Goal: Complete application form: Complete application form

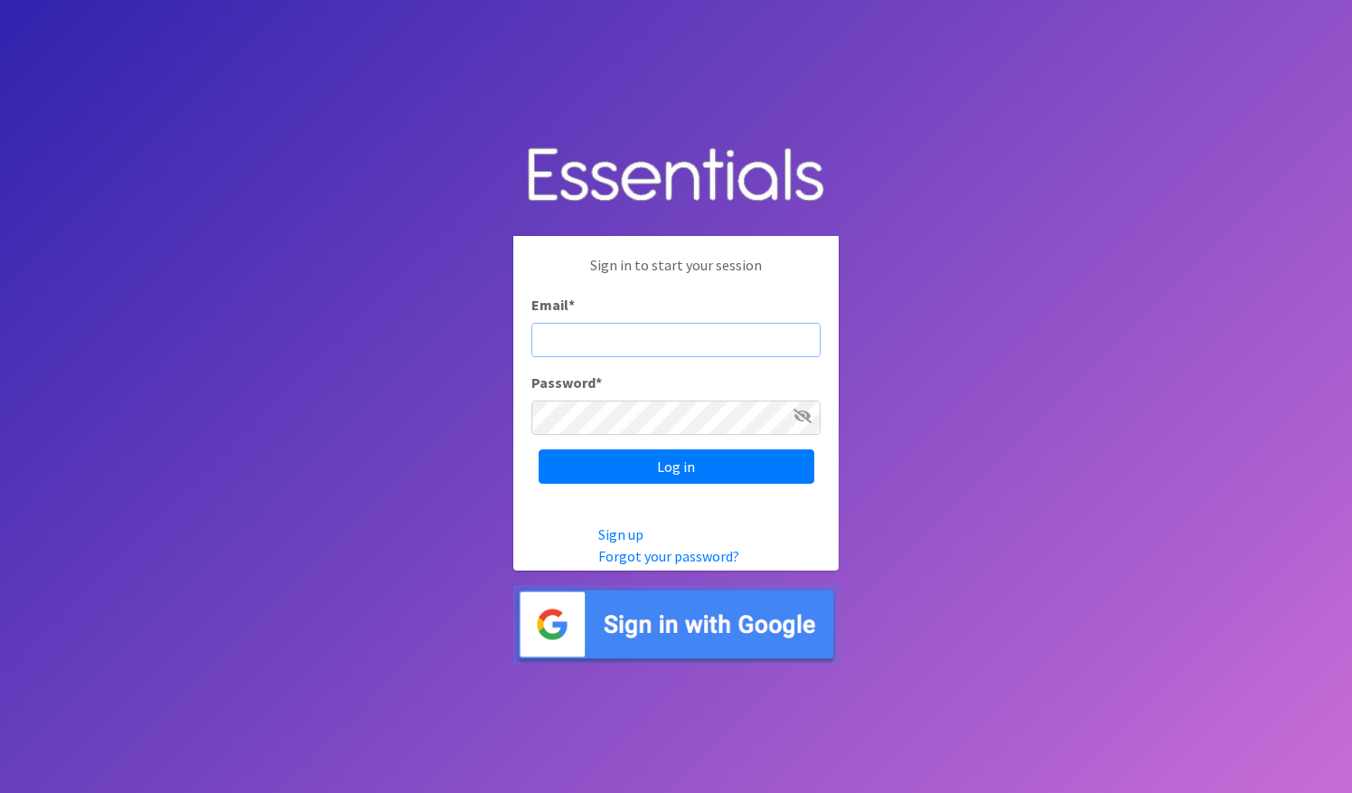
paste input ": [PERSON_NAME][DOMAIN_NAME][EMAIL_ADDRESS][PERSON_NAME][DOMAIN_NAME]"
click at [551, 343] on input ": Beth.rogers@impactingtomorrow.com" at bounding box center [675, 340] width 289 height 34
type input "Beth.rogers@impactingtomorrow.com"
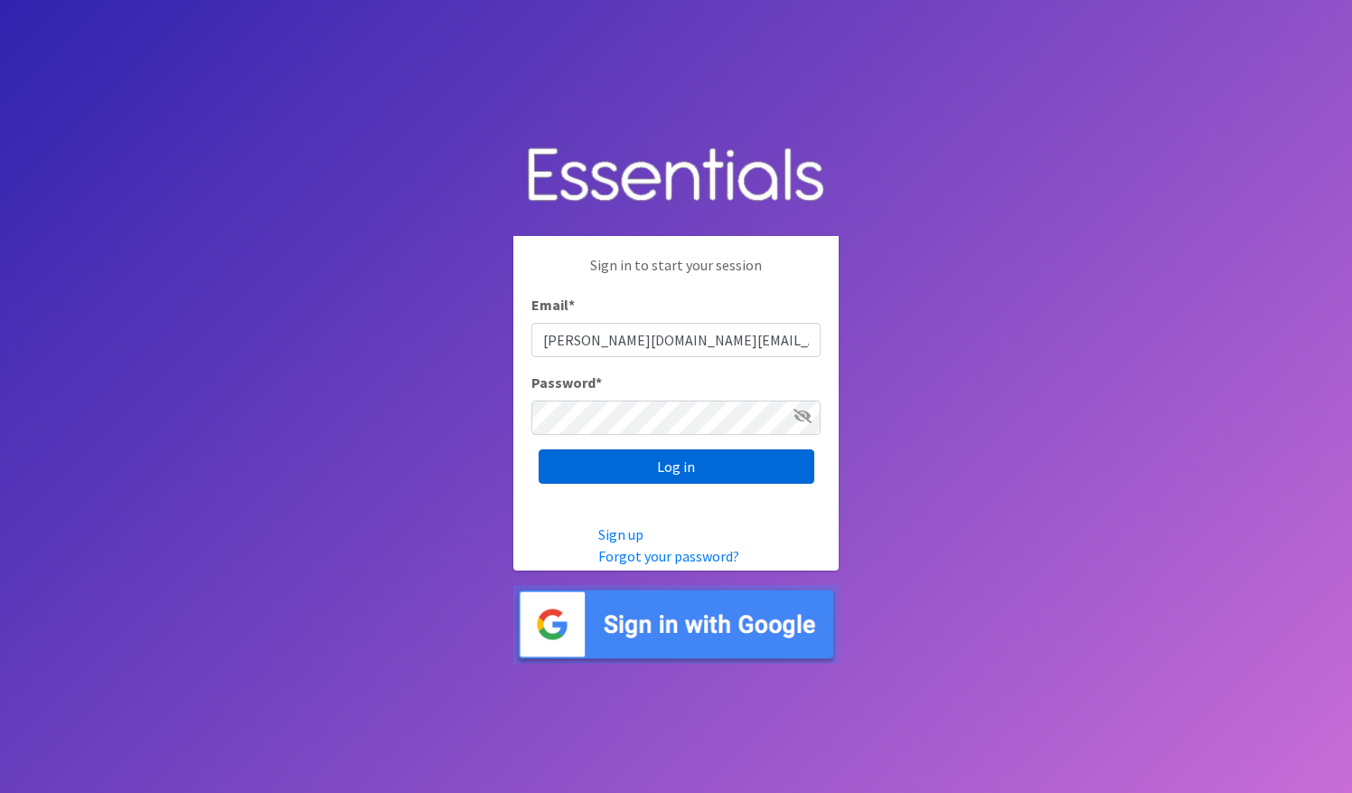
click at [644, 460] on input "Log in" at bounding box center [677, 466] width 276 height 34
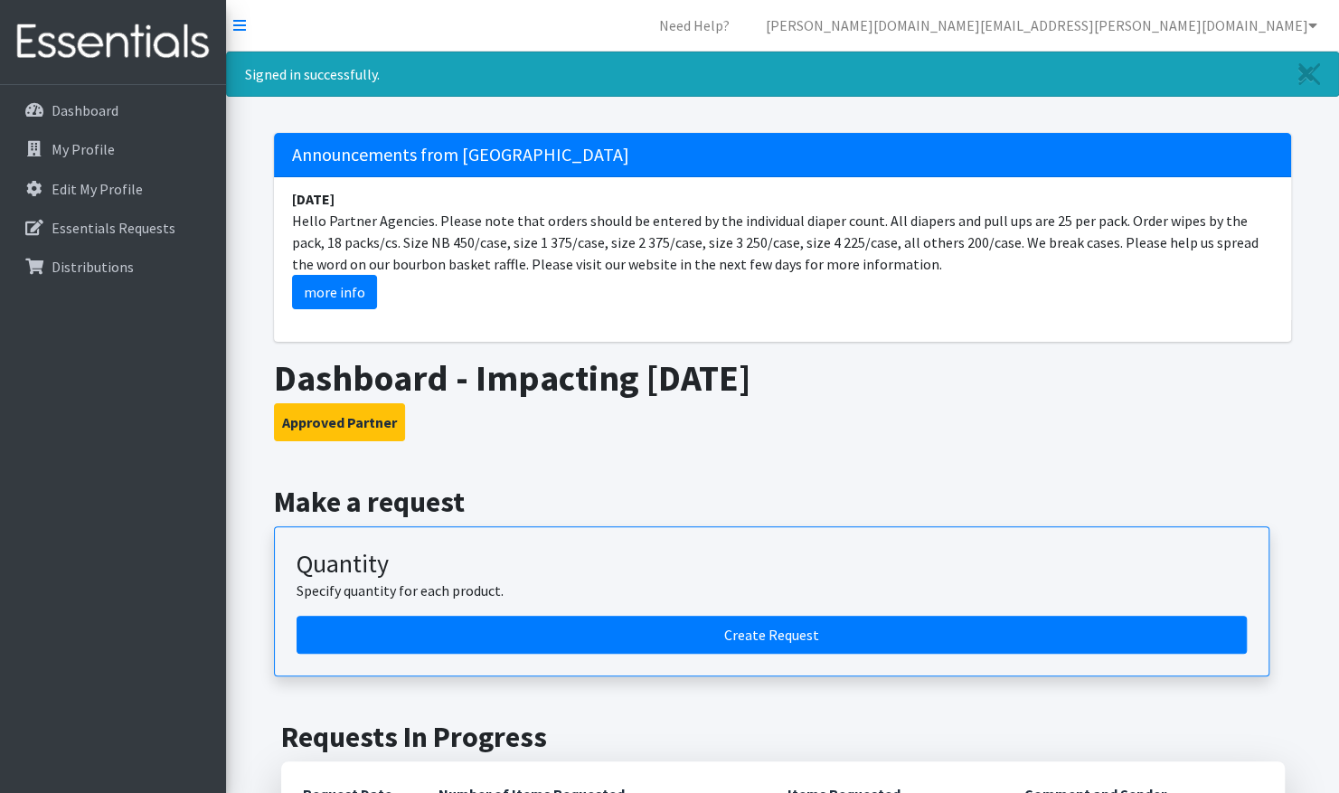
scroll to position [90, 0]
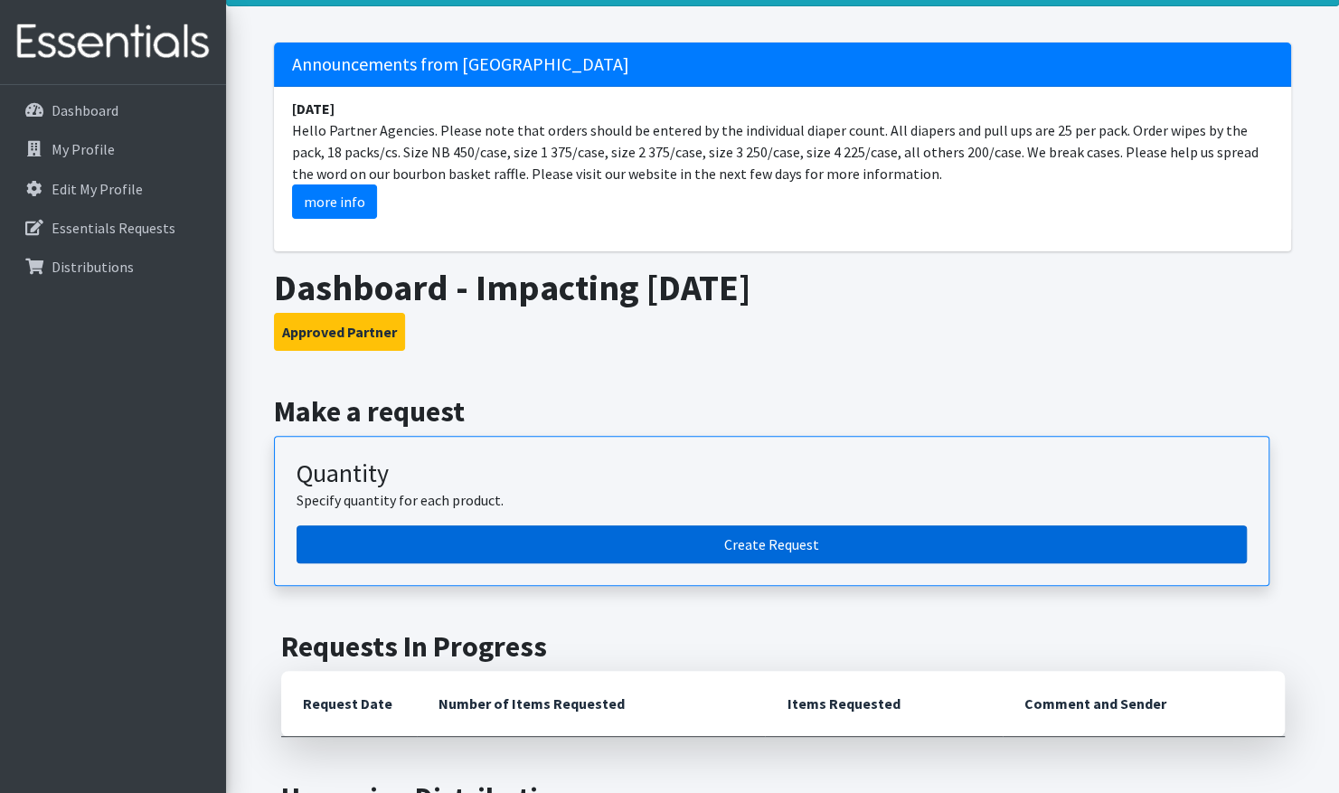
click at [802, 551] on link "Create Request" at bounding box center [771, 544] width 950 height 38
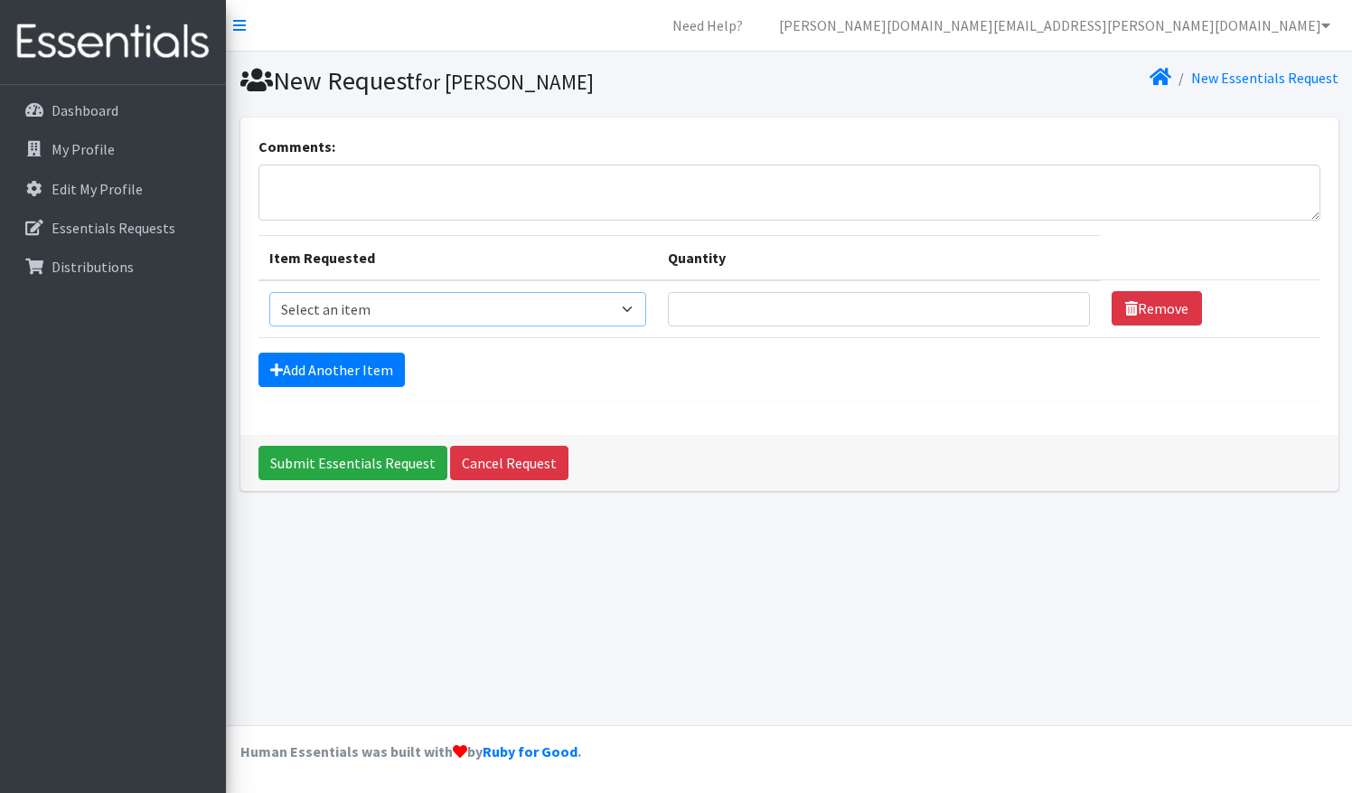
click at [382, 311] on select "Select an item 1 month period supply kit Kids (Newborn) Kids (Size 1) Kids (Siz…" at bounding box center [458, 309] width 378 height 34
click at [623, 304] on select "Select an item 1 month period supply kit Kids (Newborn) Kids (Size 1) Kids (Siz…" at bounding box center [458, 309] width 378 height 34
select select "15069"
click at [269, 292] on select "Select an item 1 month period supply kit Kids (Newborn) Kids (Size 1) Kids (Siz…" at bounding box center [458, 309] width 378 height 34
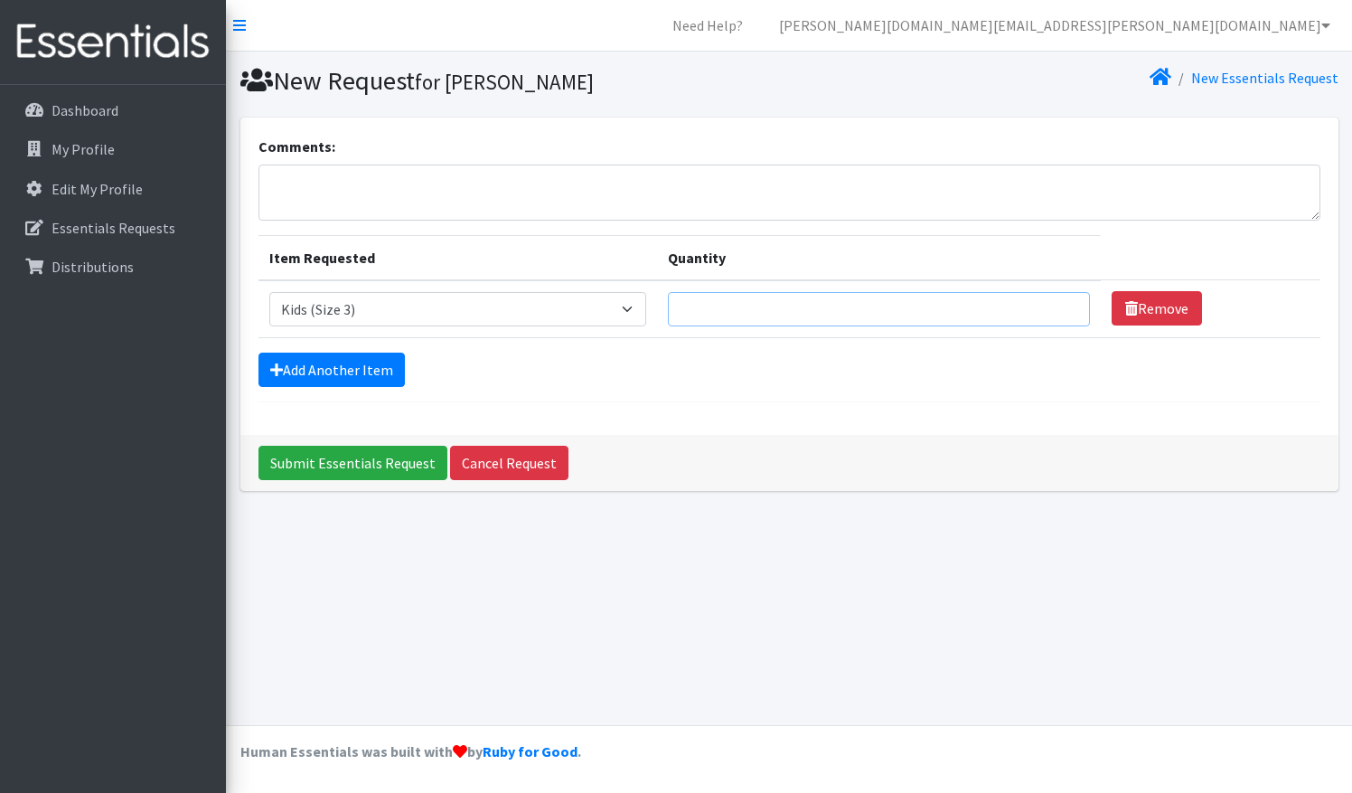
click at [723, 300] on input "Quantity" at bounding box center [879, 309] width 422 height 34
type input "500"
click at [371, 364] on link "Add Another Item" at bounding box center [331, 369] width 146 height 34
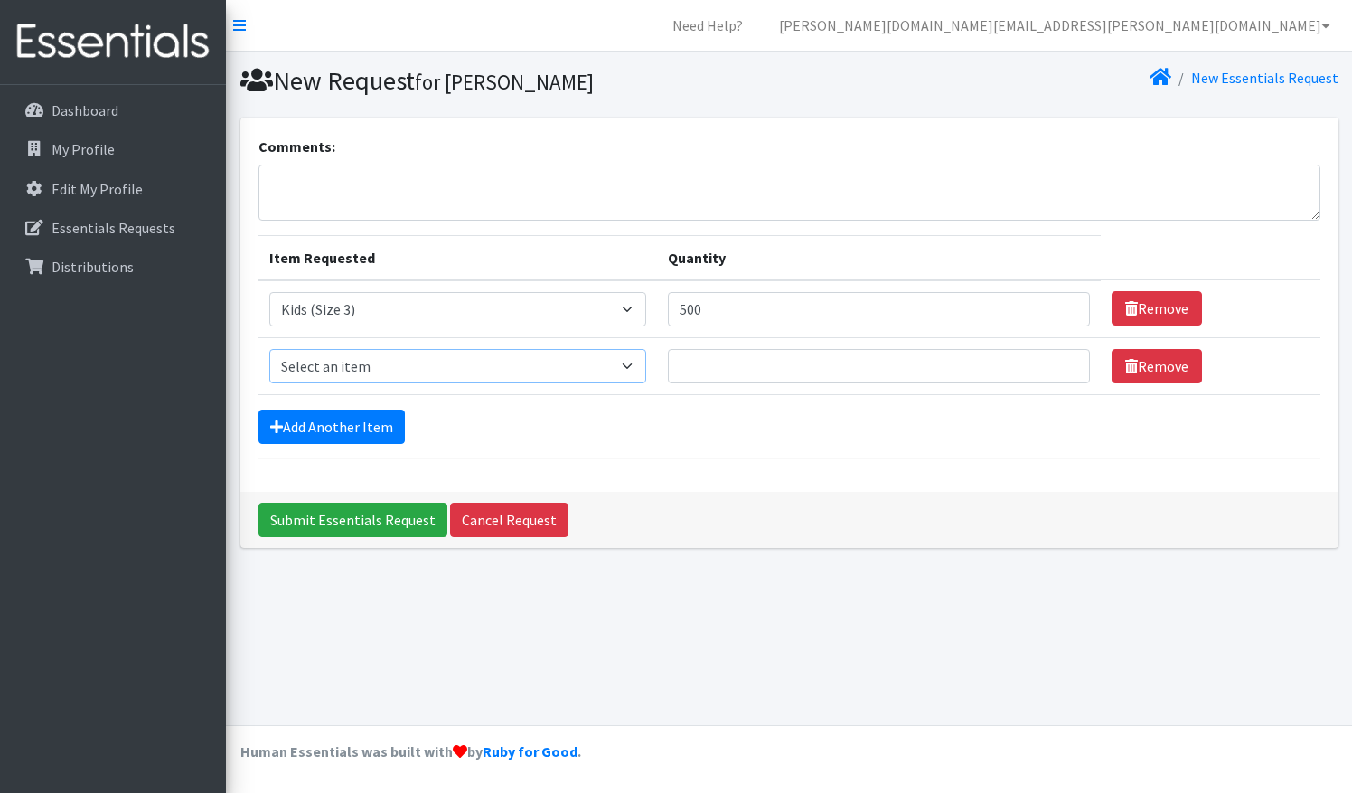
click at [370, 365] on select "Select an item 1 month period supply kit Kids (Newborn) Kids (Size 1) Kids (Siz…" at bounding box center [458, 366] width 378 height 34
select select "15038"
click at [269, 349] on select "Select an item 1 month period supply kit Kids (Newborn) Kids (Size 1) Kids (Siz…" at bounding box center [458, 366] width 378 height 34
click at [738, 374] on input "Quantity" at bounding box center [879, 366] width 422 height 34
type input "500"
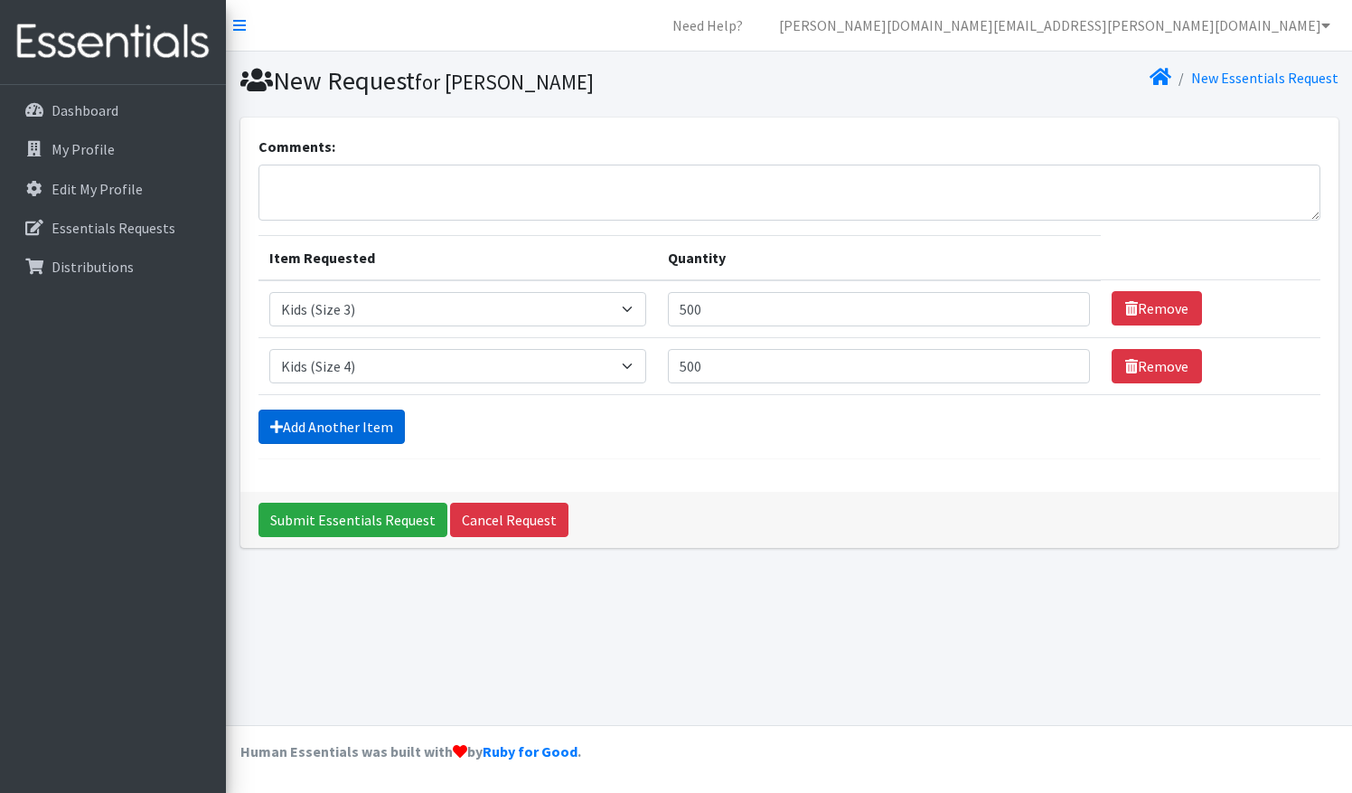
click at [320, 423] on link "Add Another Item" at bounding box center [331, 426] width 146 height 34
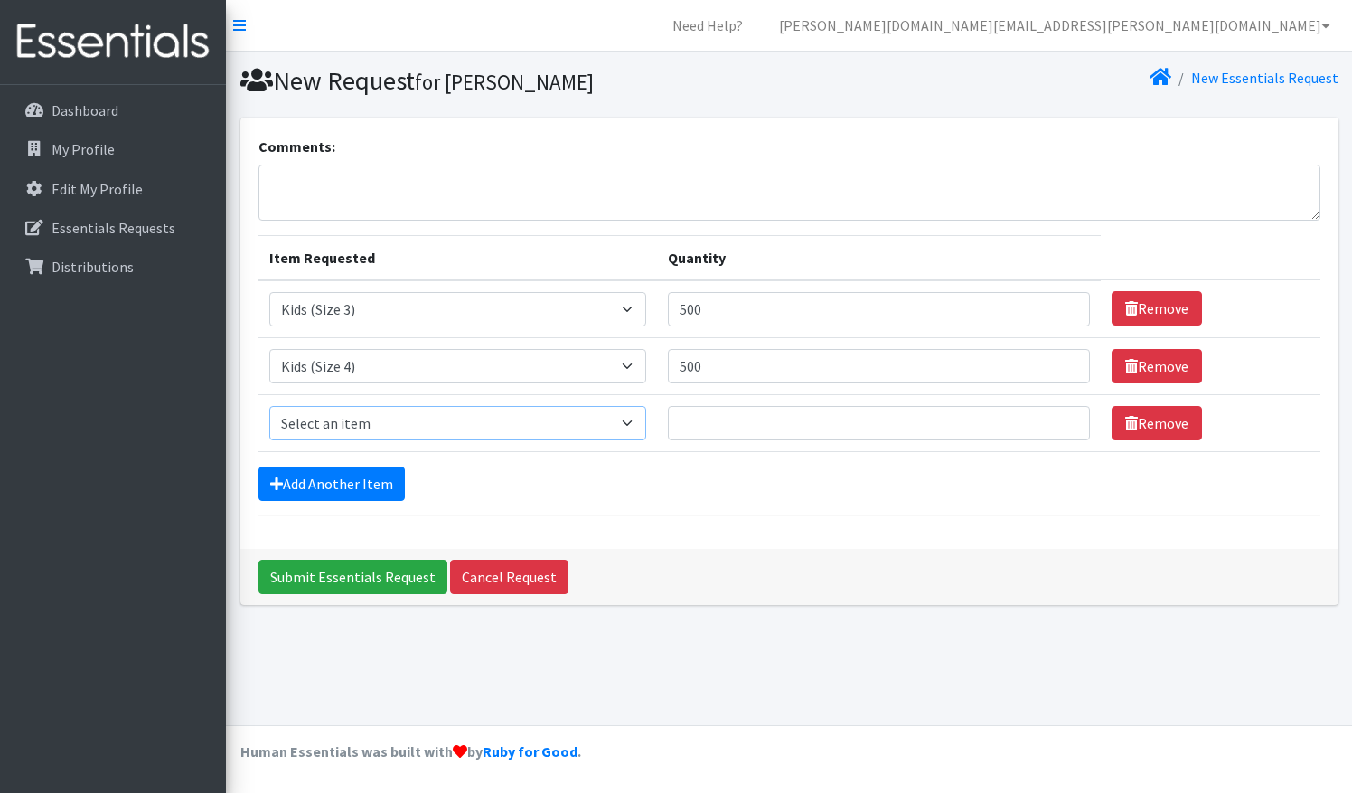
click at [346, 425] on select "Select an item 1 month period supply kit Kids (Newborn) Kids (Size 1) Kids (Siz…" at bounding box center [458, 423] width 378 height 34
select select "15044"
click at [269, 406] on select "Select an item 1 month period supply kit Kids (Newborn) Kids (Size 1) Kids (Siz…" at bounding box center [458, 423] width 378 height 34
click at [704, 437] on input "Quantity" at bounding box center [879, 423] width 422 height 34
type input "500"
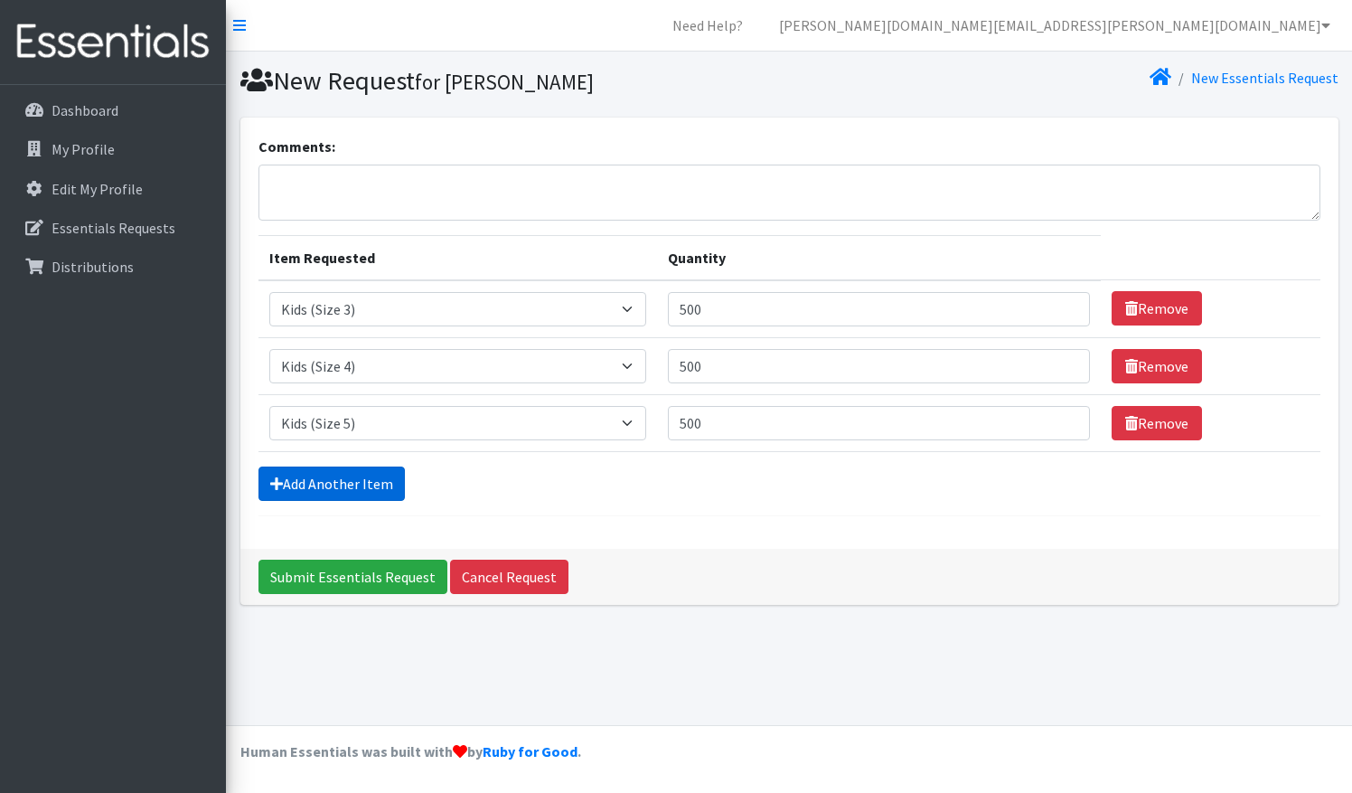
click at [333, 477] on link "Add Another Item" at bounding box center [331, 483] width 146 height 34
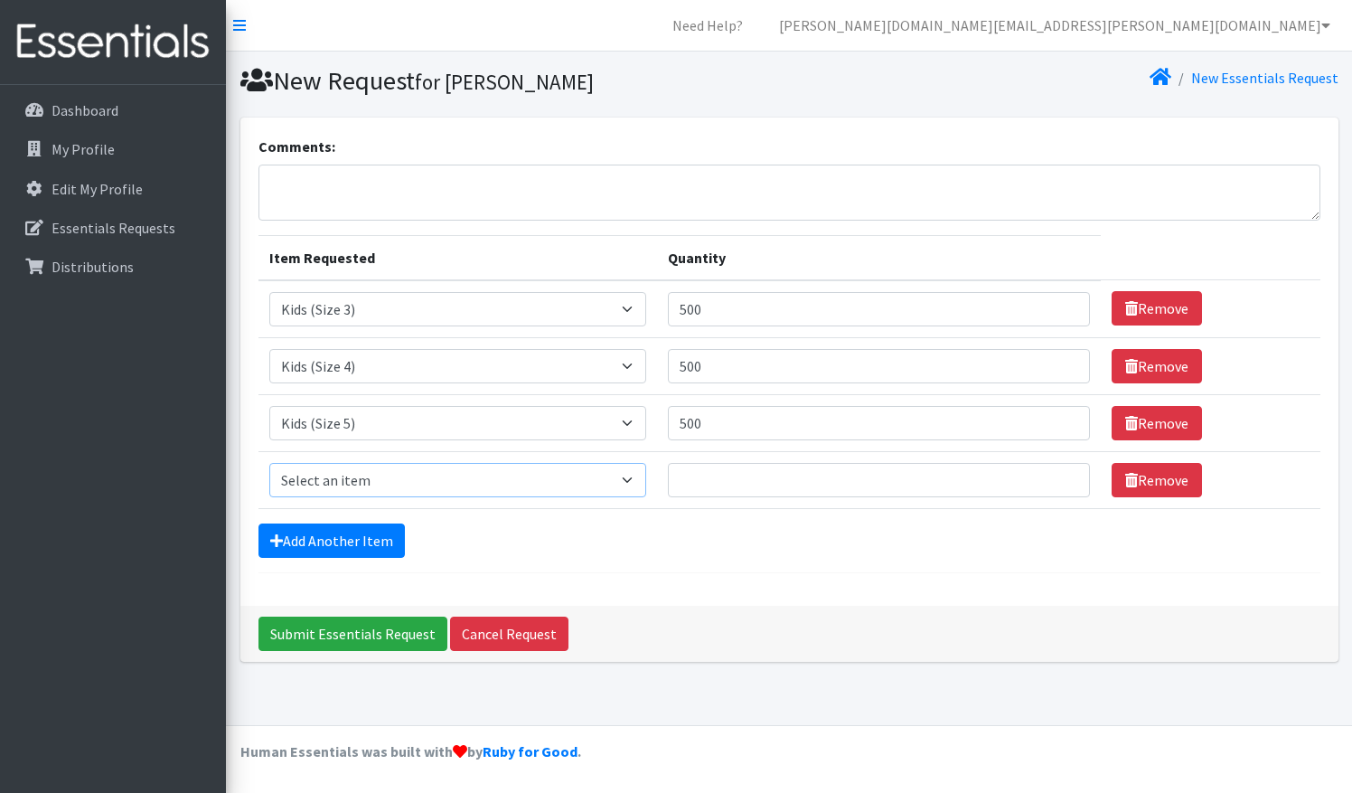
click at [343, 465] on select "Select an item 1 month period supply kit Kids (Newborn) Kids (Size 1) Kids (Siz…" at bounding box center [458, 480] width 378 height 34
select select "15071"
click at [269, 463] on select "Select an item 1 month period supply kit Kids (Newborn) Kids (Size 1) Kids (Siz…" at bounding box center [458, 480] width 378 height 34
click at [738, 479] on input "Quantity" at bounding box center [879, 480] width 422 height 34
type input "500"
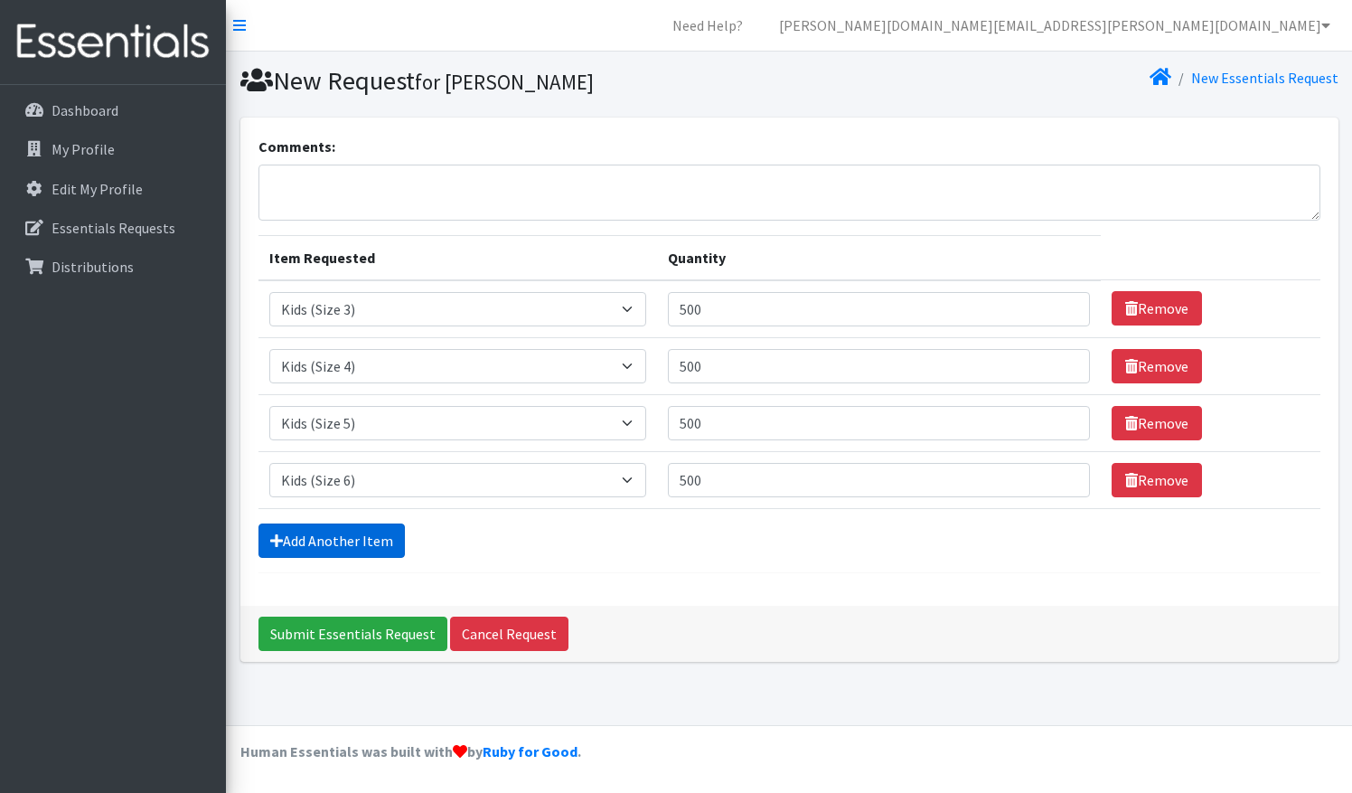
click at [358, 536] on link "Add Another Item" at bounding box center [331, 540] width 146 height 34
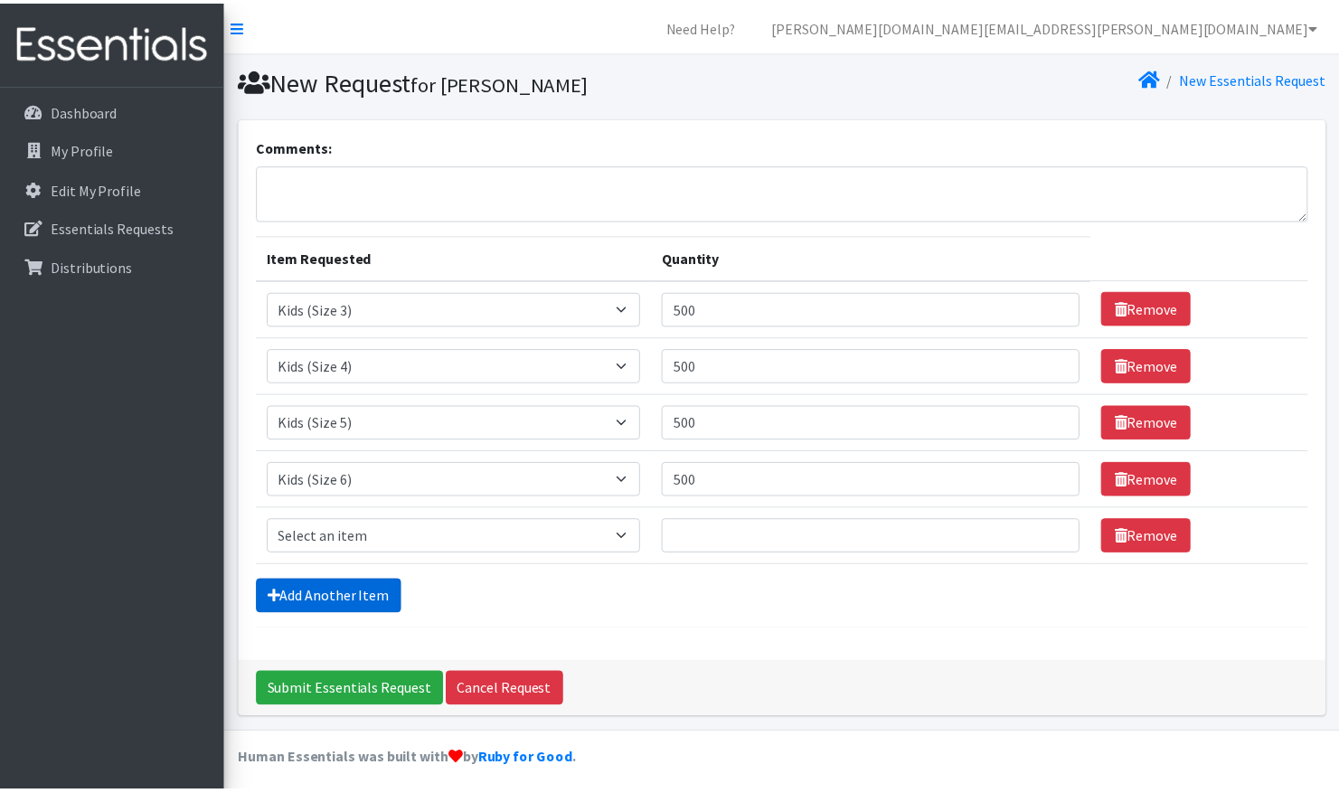
scroll to position [4, 0]
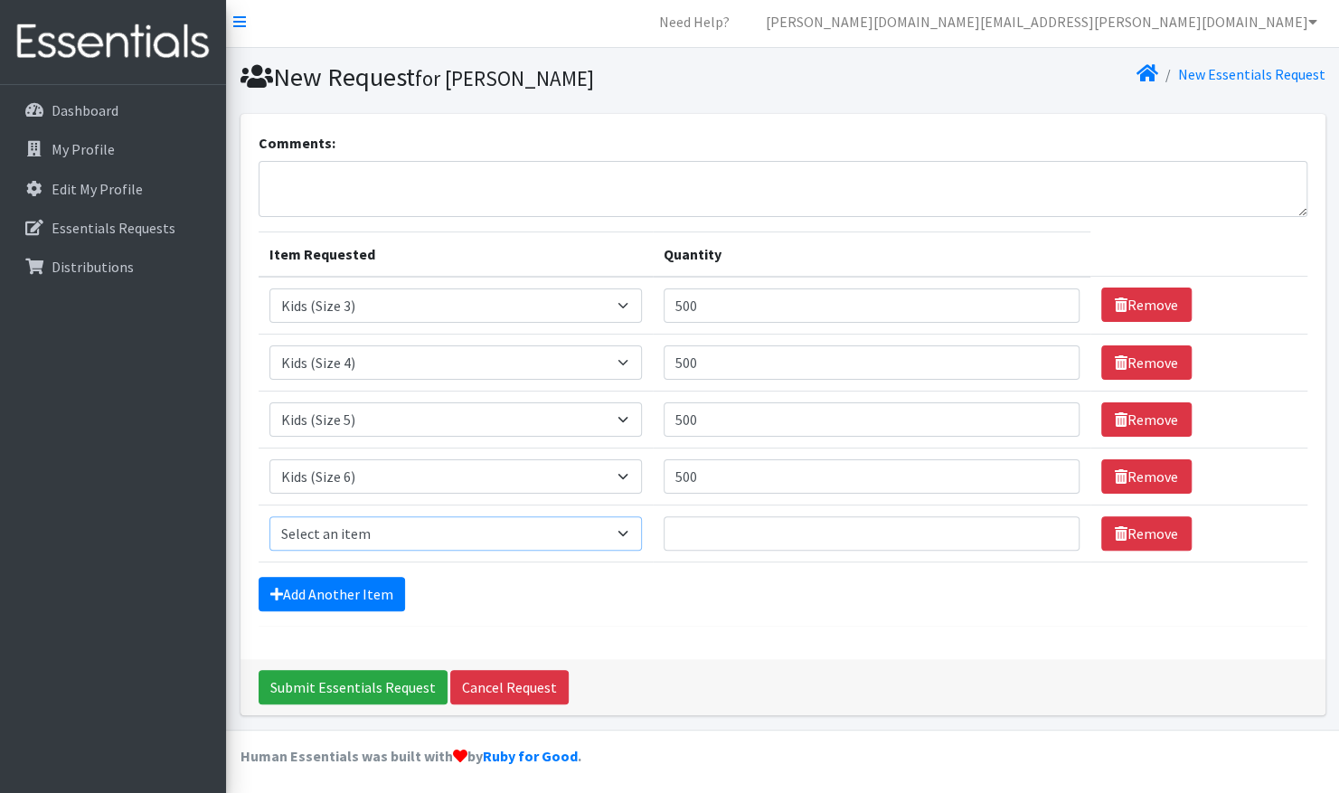
click at [358, 536] on select "Select an item 1 month period supply kit Kids (Newborn) Kids (Size 1) Kids (Siz…" at bounding box center [455, 533] width 372 height 34
select select "15045"
click at [269, 516] on select "Select an item 1 month period supply kit Kids (Newborn) Kids (Size 1) Kids (Siz…" at bounding box center [455, 533] width 372 height 34
click at [732, 529] on input "Quantity" at bounding box center [871, 533] width 416 height 34
type input "500"
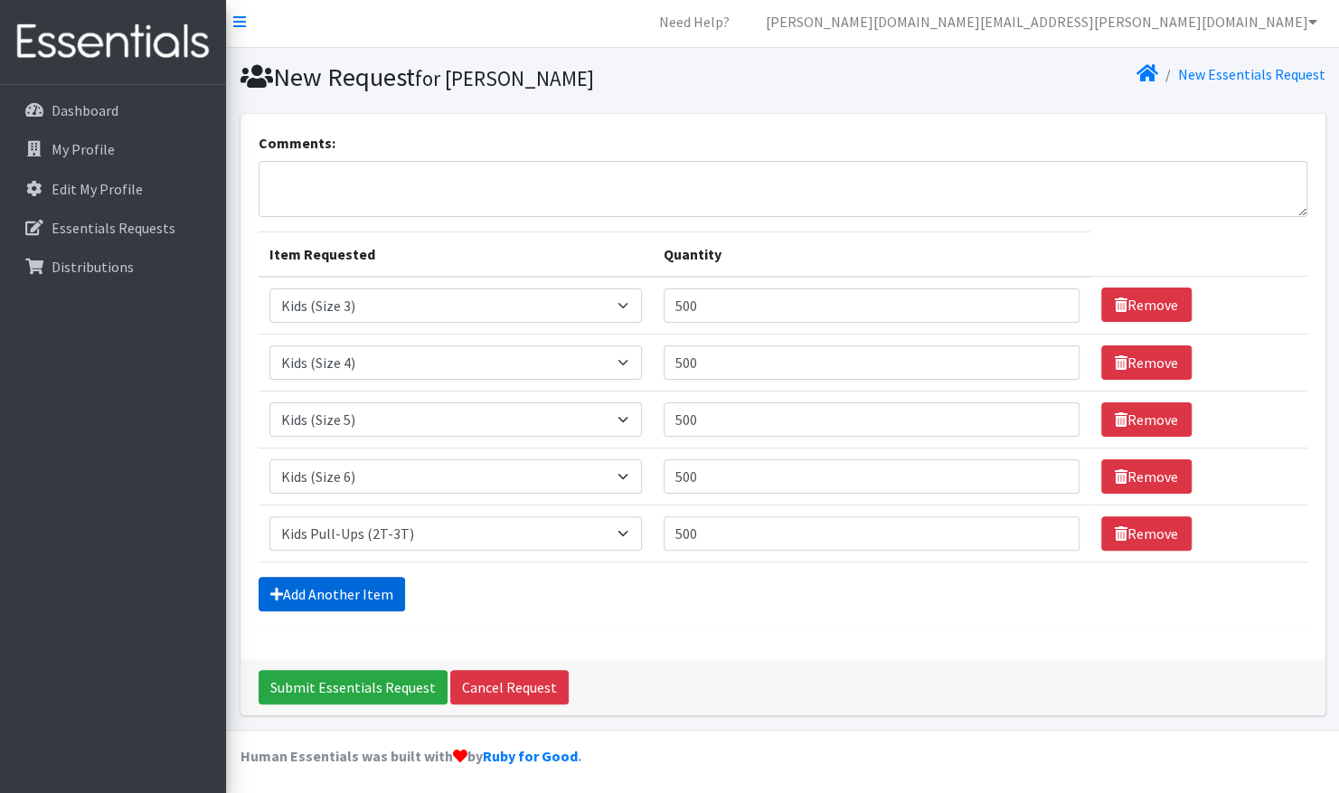
click at [356, 596] on link "Add Another Item" at bounding box center [331, 594] width 146 height 34
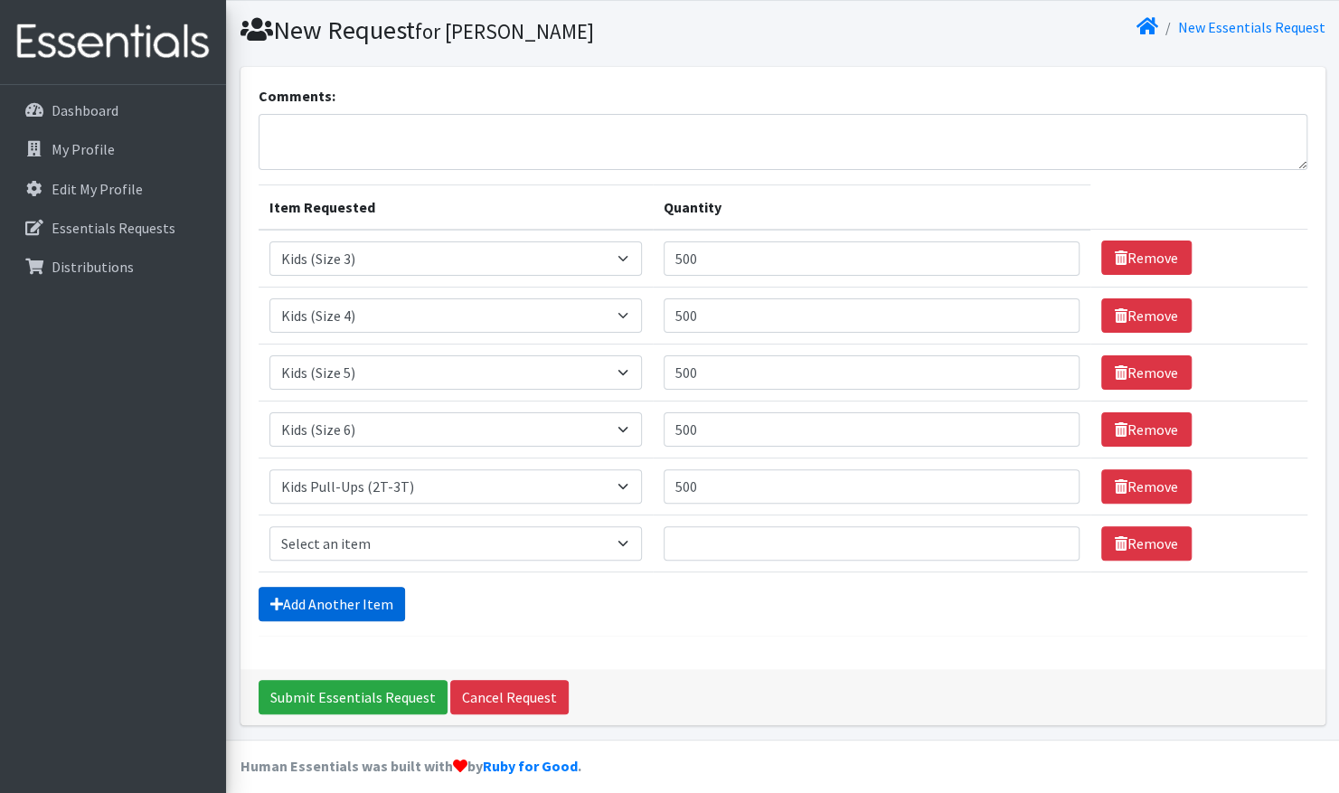
scroll to position [60, 0]
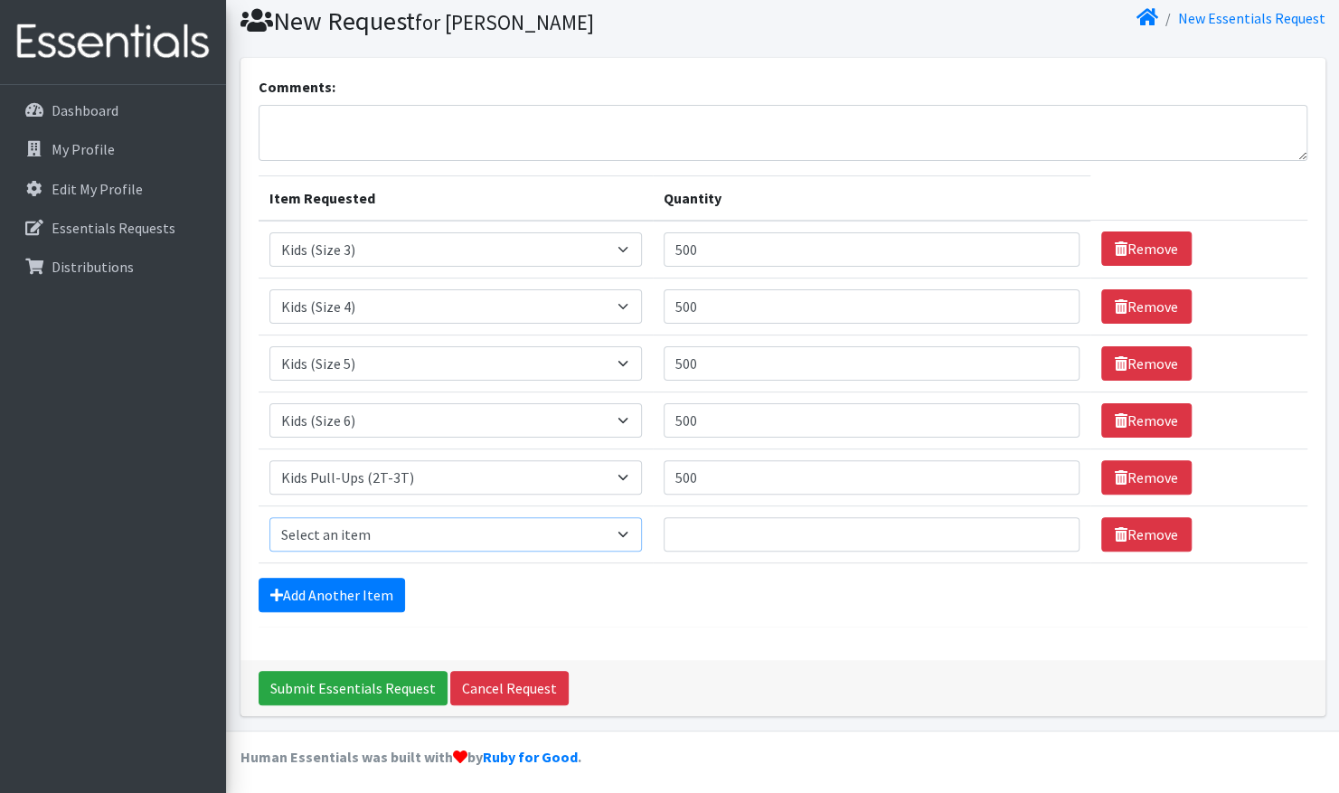
click at [367, 528] on select "Select an item 1 month period supply kit Kids (Newborn) Kids (Size 1) Kids (Siz…" at bounding box center [455, 534] width 372 height 34
select select "15040"
click at [269, 517] on select "Select an item 1 month period supply kit Kids (Newborn) Kids (Size 1) Kids (Siz…" at bounding box center [455, 534] width 372 height 34
click at [710, 544] on input "Quantity" at bounding box center [871, 534] width 416 height 34
type input "500"
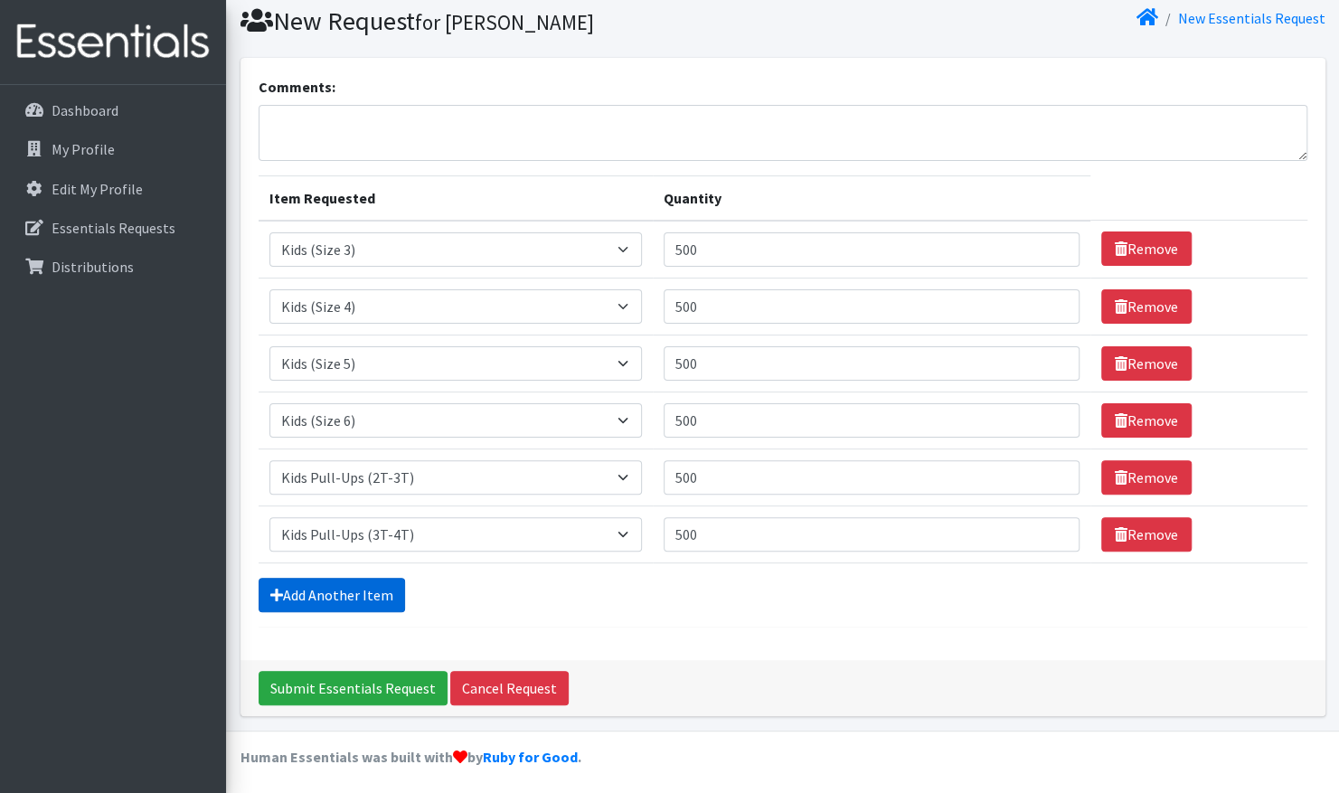
click at [332, 592] on link "Add Another Item" at bounding box center [331, 595] width 146 height 34
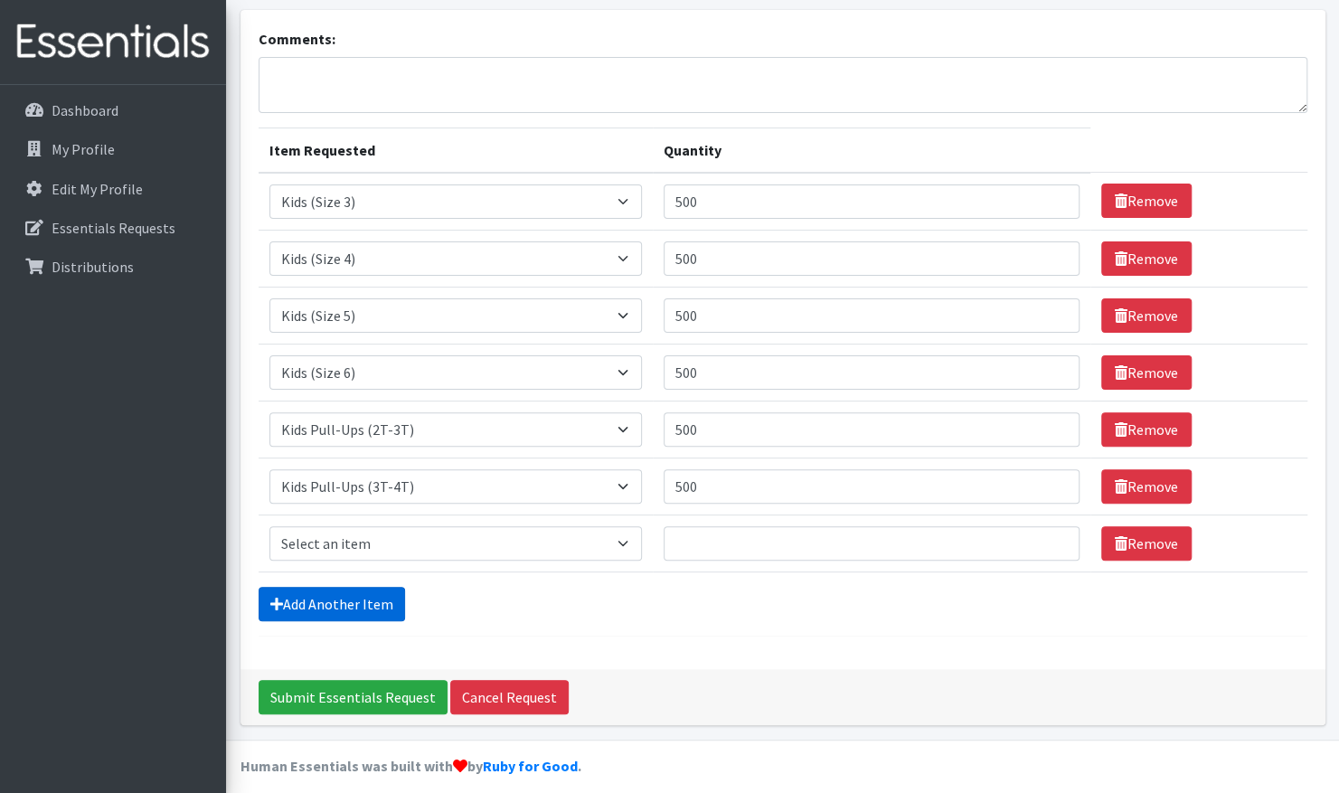
scroll to position [117, 0]
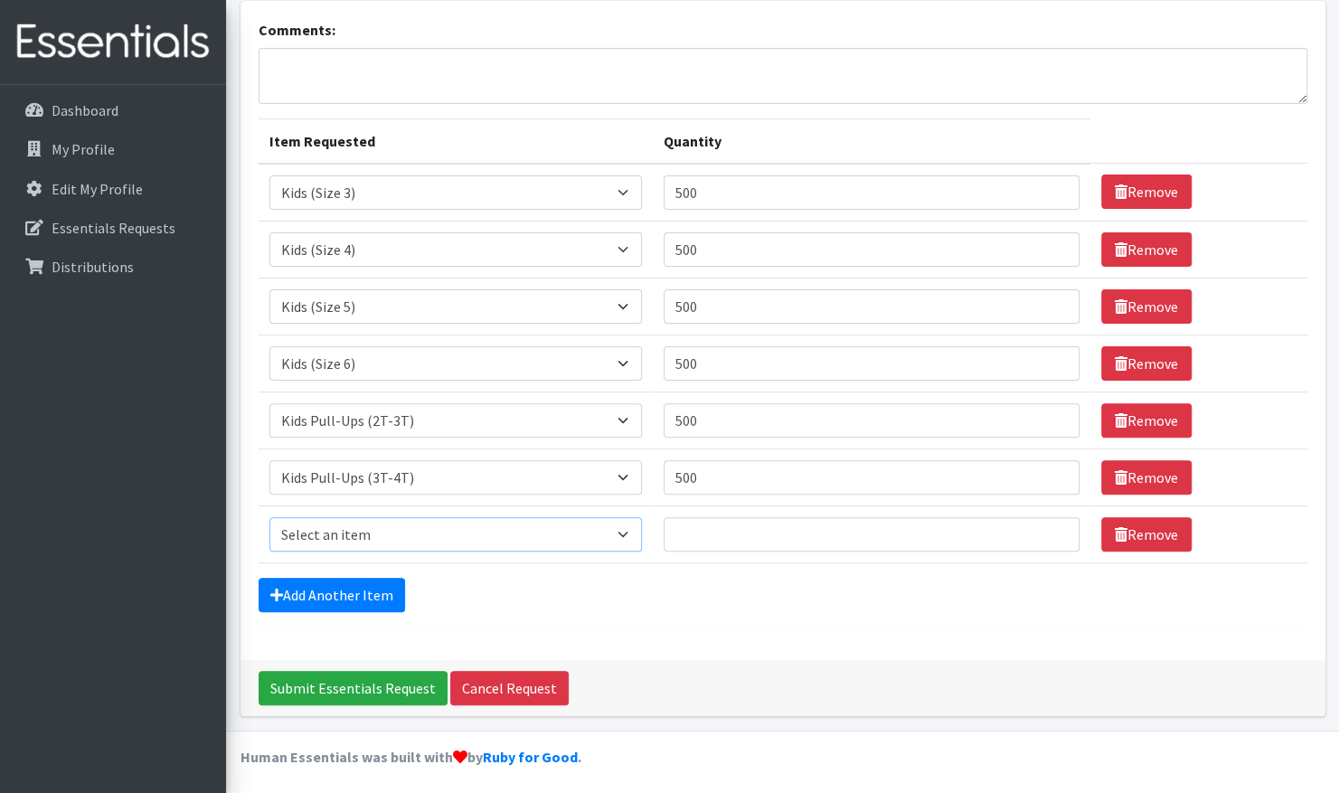
click at [358, 540] on select "Select an item 1 month period supply kit Kids (Newborn) Kids (Size 1) Kids (Siz…" at bounding box center [455, 534] width 372 height 34
select select "15074"
click at [269, 517] on select "Select an item 1 month period supply kit Kids (Newborn) Kids (Size 1) Kids (Siz…" at bounding box center [455, 534] width 372 height 34
click at [746, 532] on input "Quantity" at bounding box center [871, 534] width 416 height 34
type input "500"
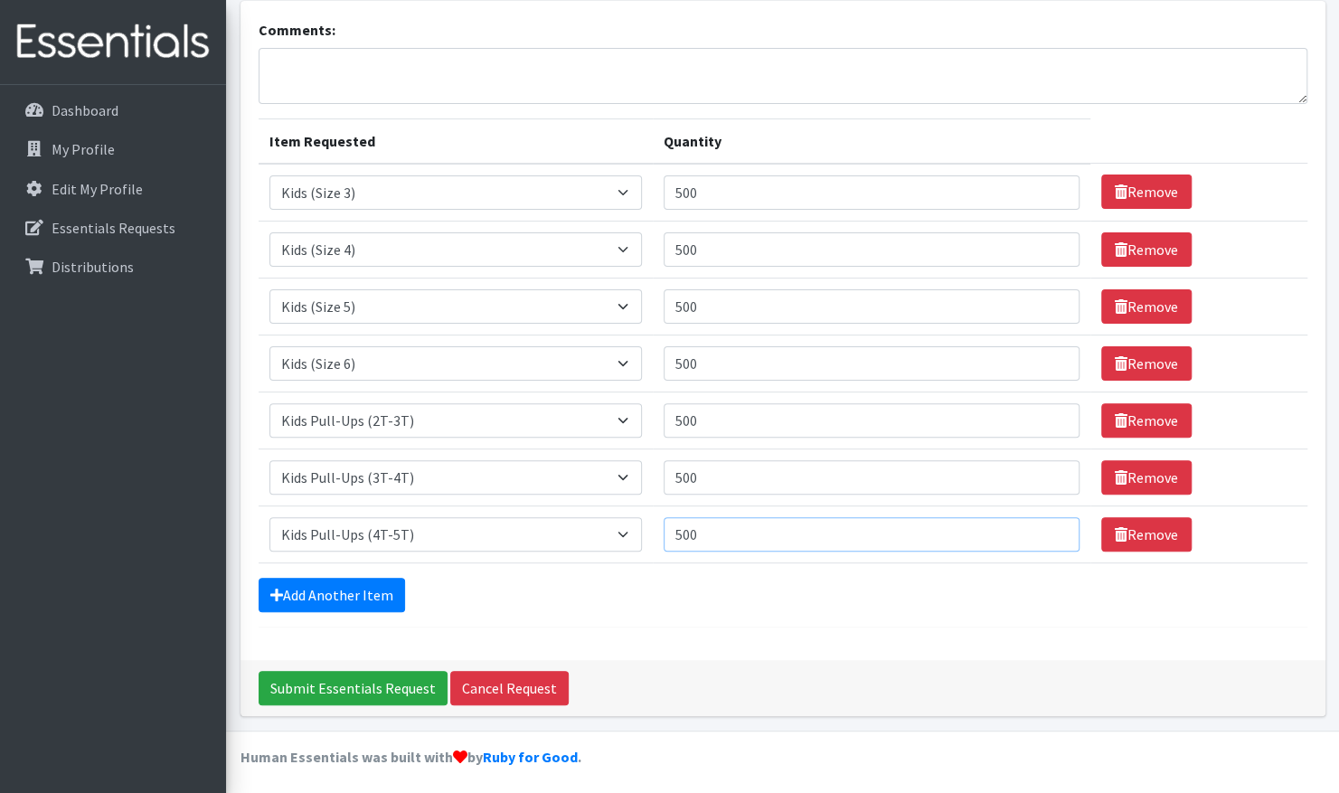
scroll to position [0, 0]
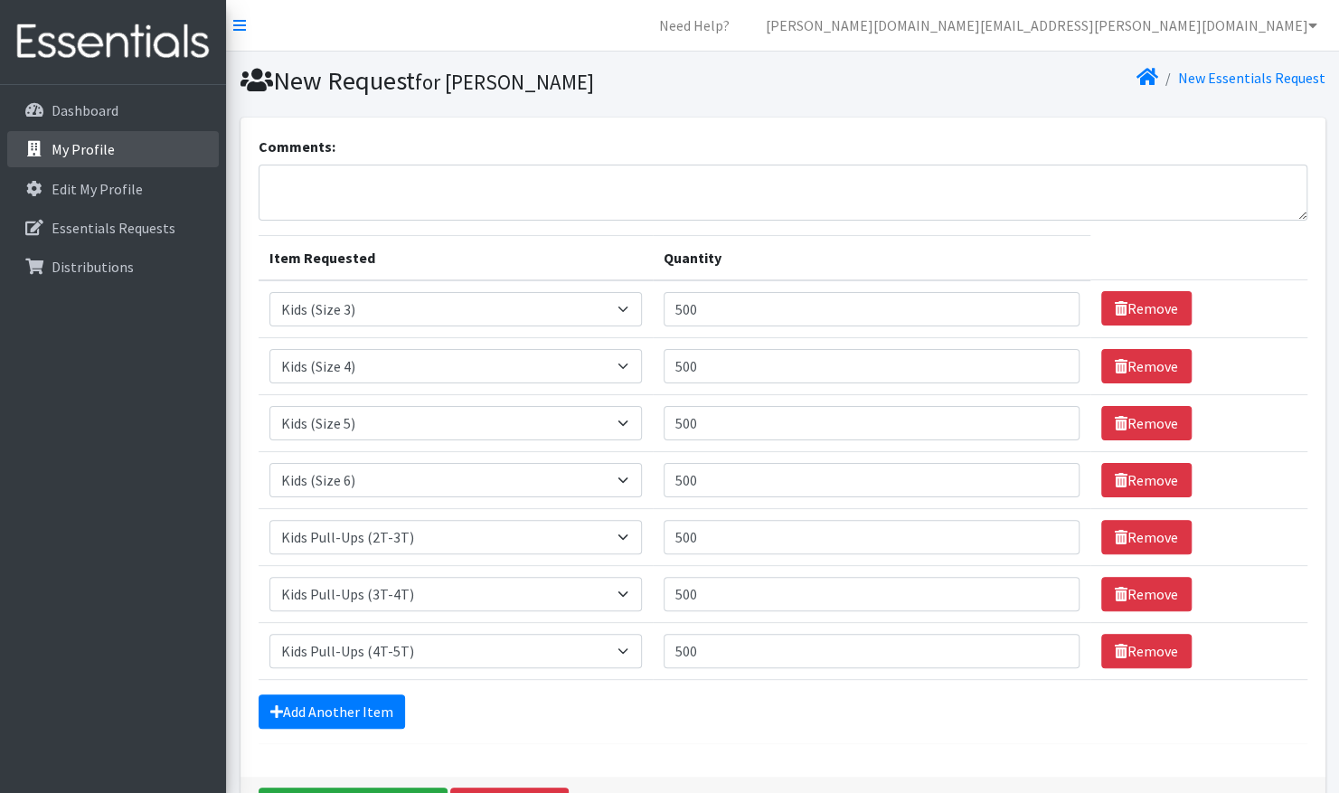
click at [100, 151] on p "My Profile" at bounding box center [83, 149] width 63 height 18
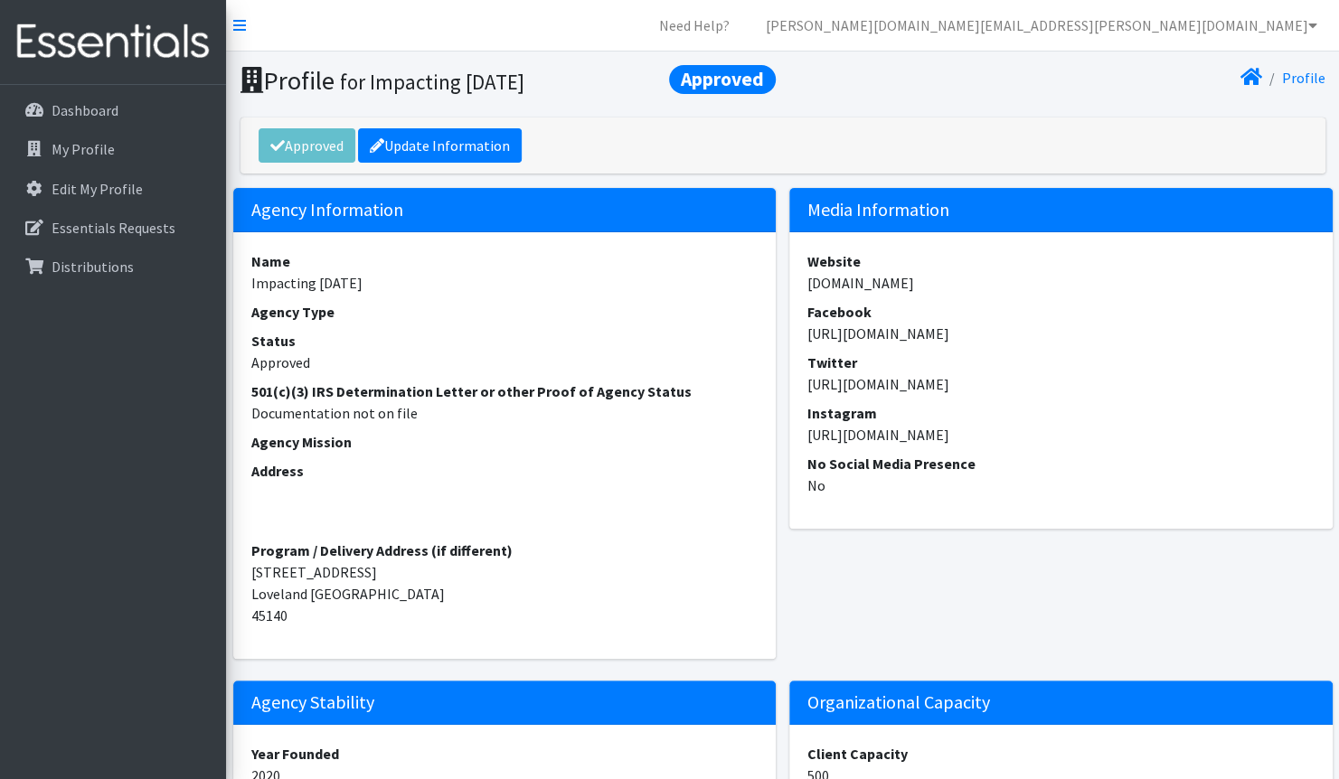
click at [101, 77] on link at bounding box center [113, 42] width 226 height 85
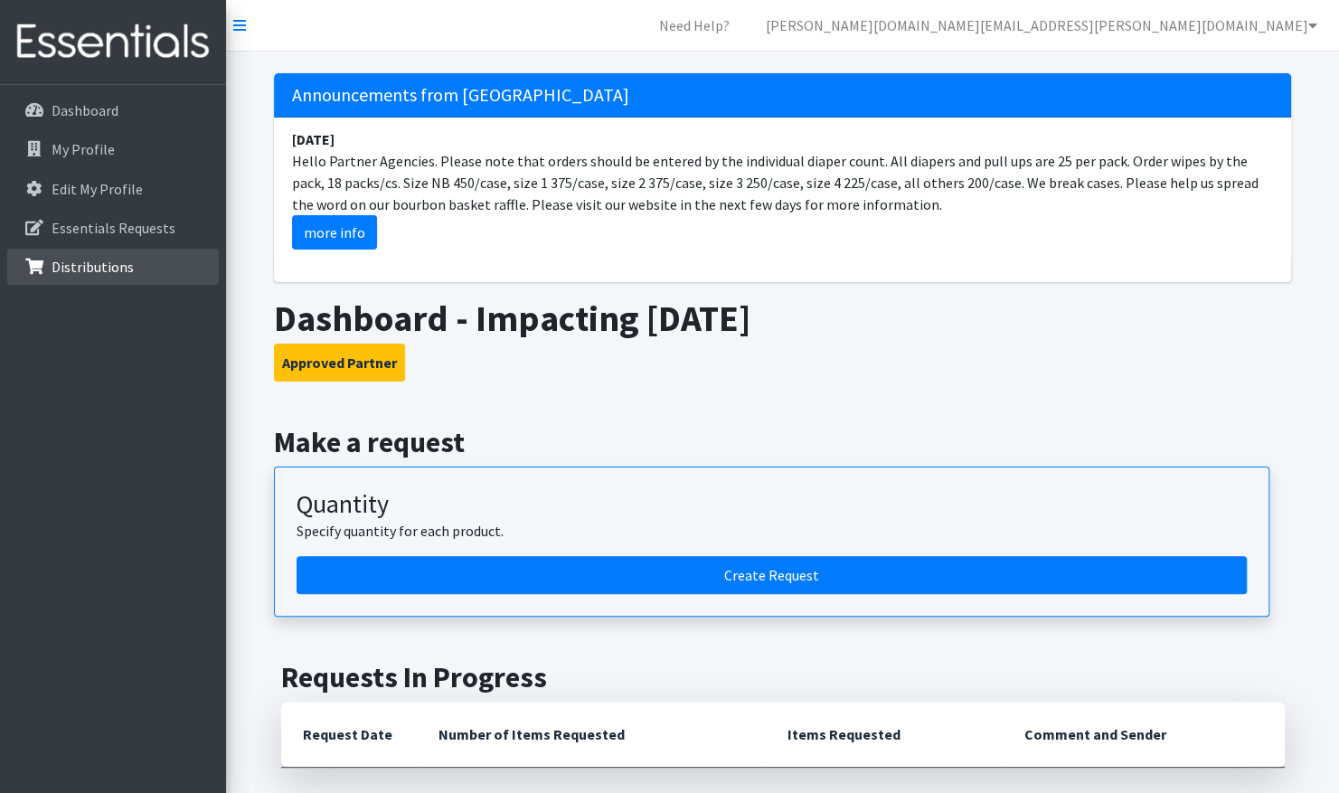
click at [102, 270] on p "Distributions" at bounding box center [93, 267] width 82 height 18
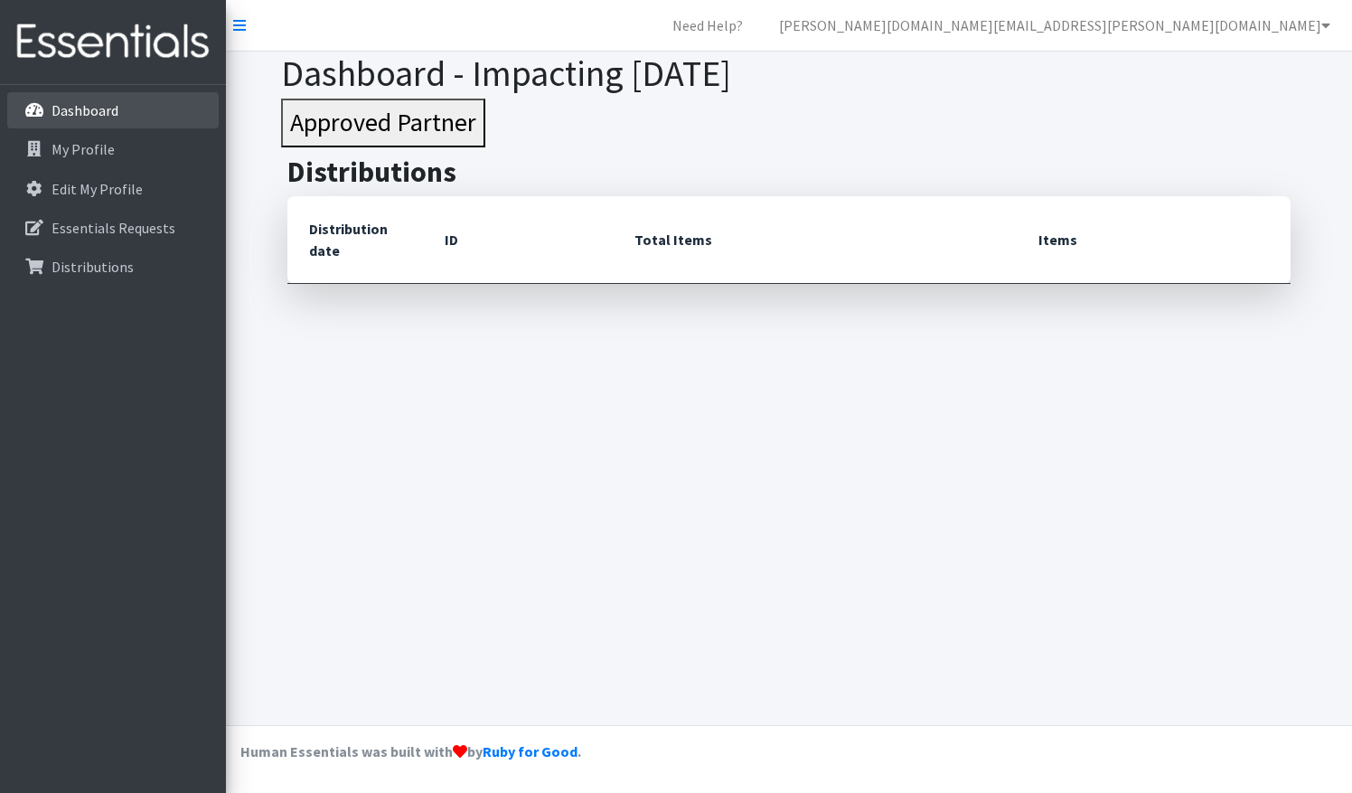
click at [38, 119] on link "Dashboard" at bounding box center [112, 110] width 211 height 36
